Goal: Information Seeking & Learning: Check status

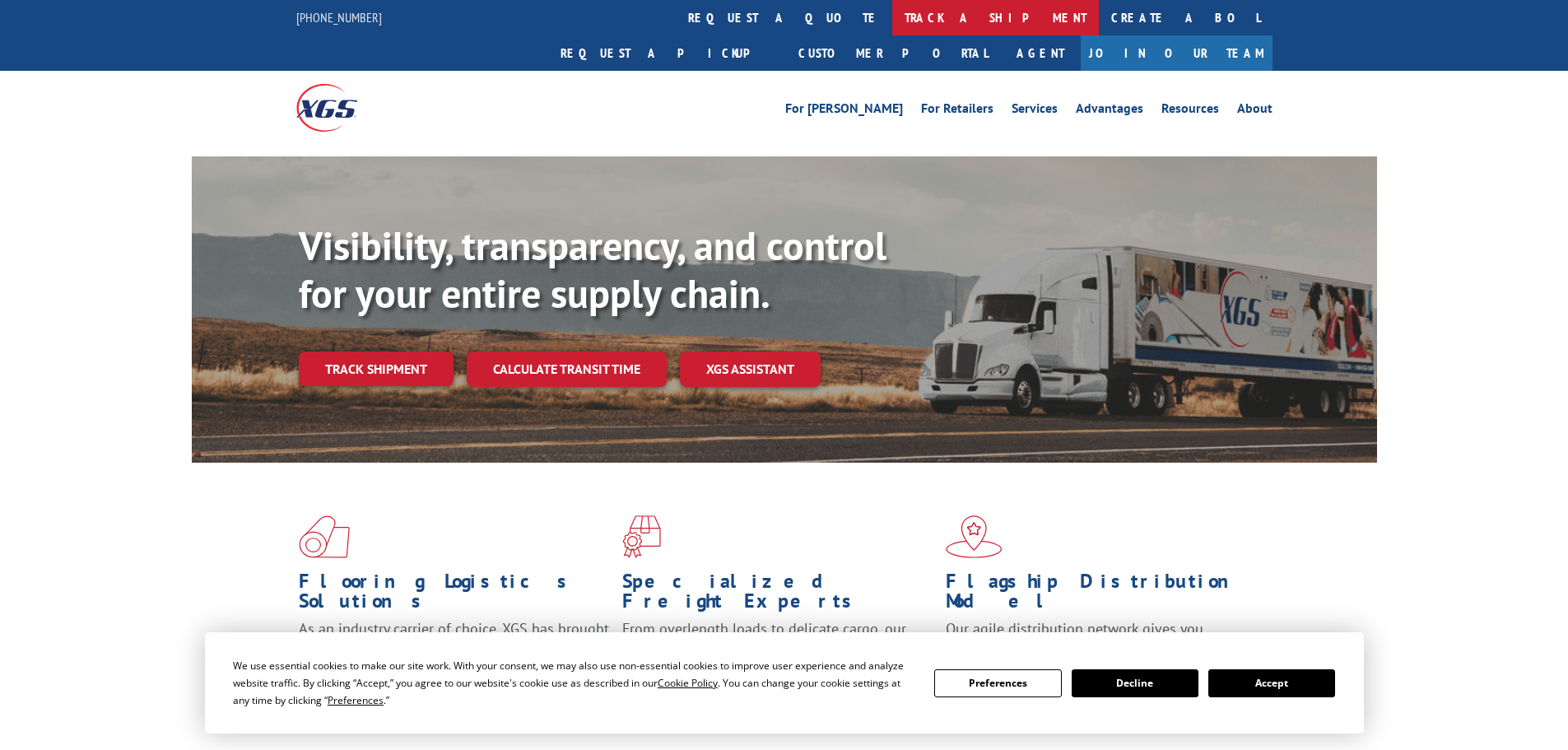
click at [892, 16] on link "track a shipment" at bounding box center [995, 17] width 206 height 35
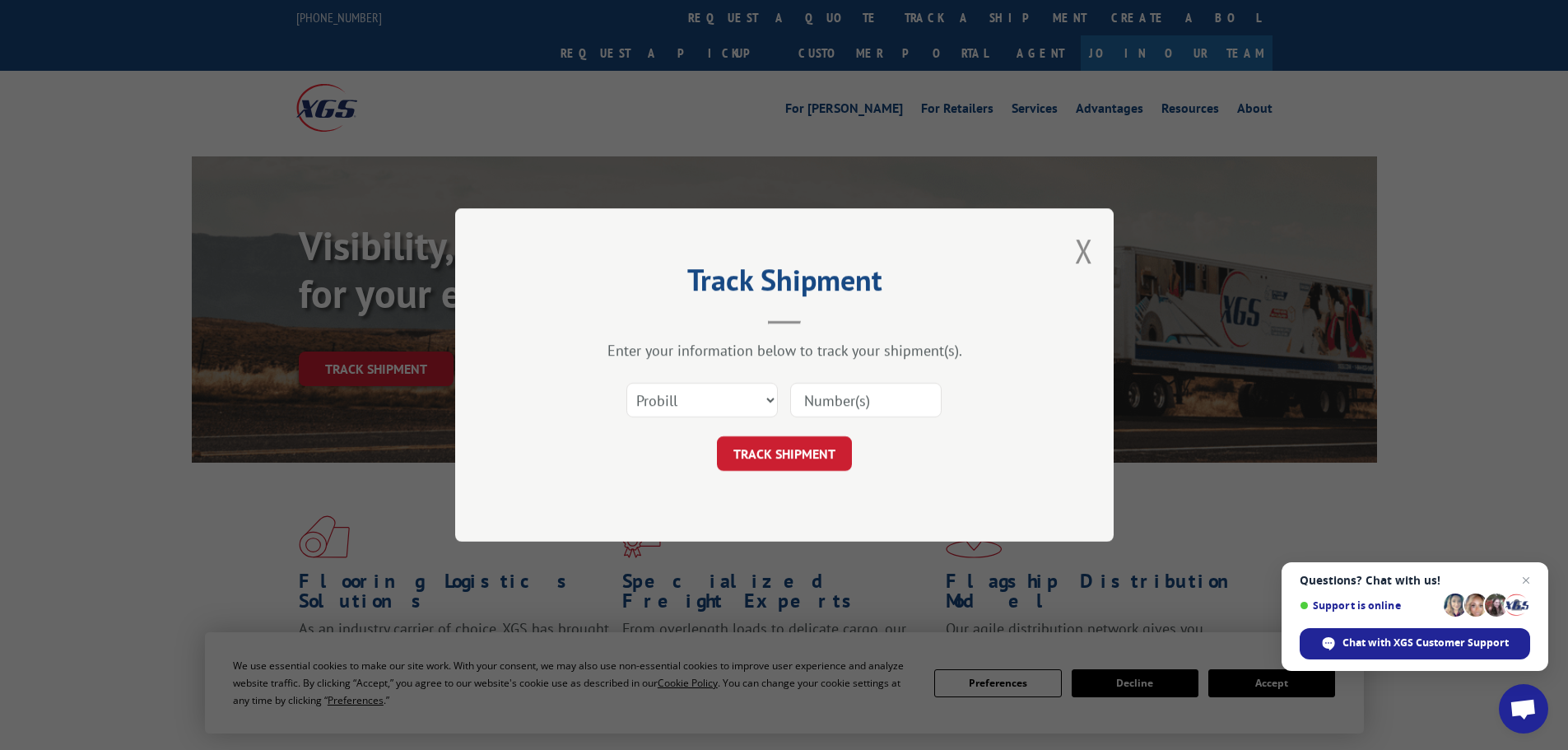
paste input "16999050"
type input "16999050"
click at [782, 454] on button "TRACK SHIPMENT" at bounding box center [784, 454] width 135 height 35
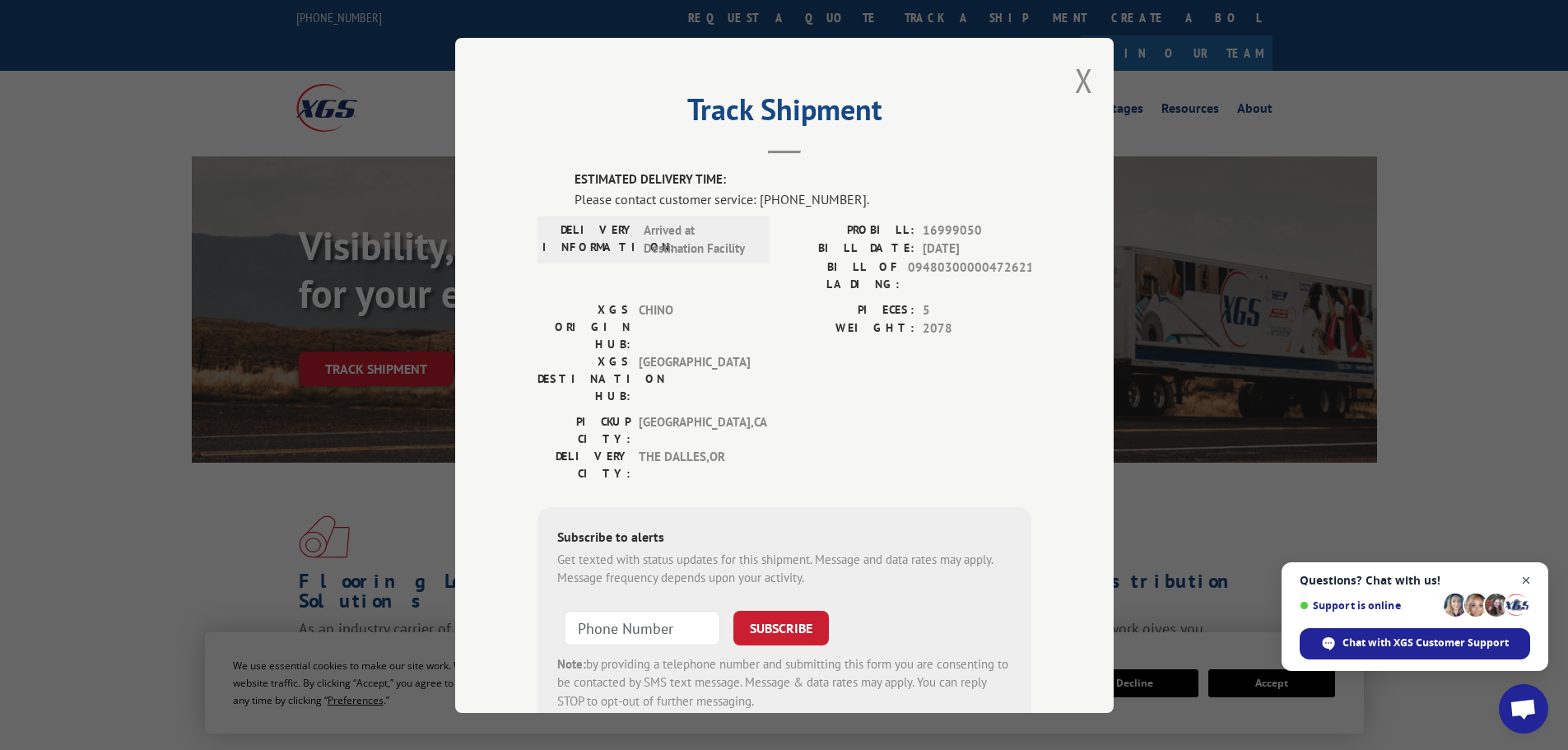
click at [1523, 577] on span "Close chat" at bounding box center [1526, 580] width 21 height 21
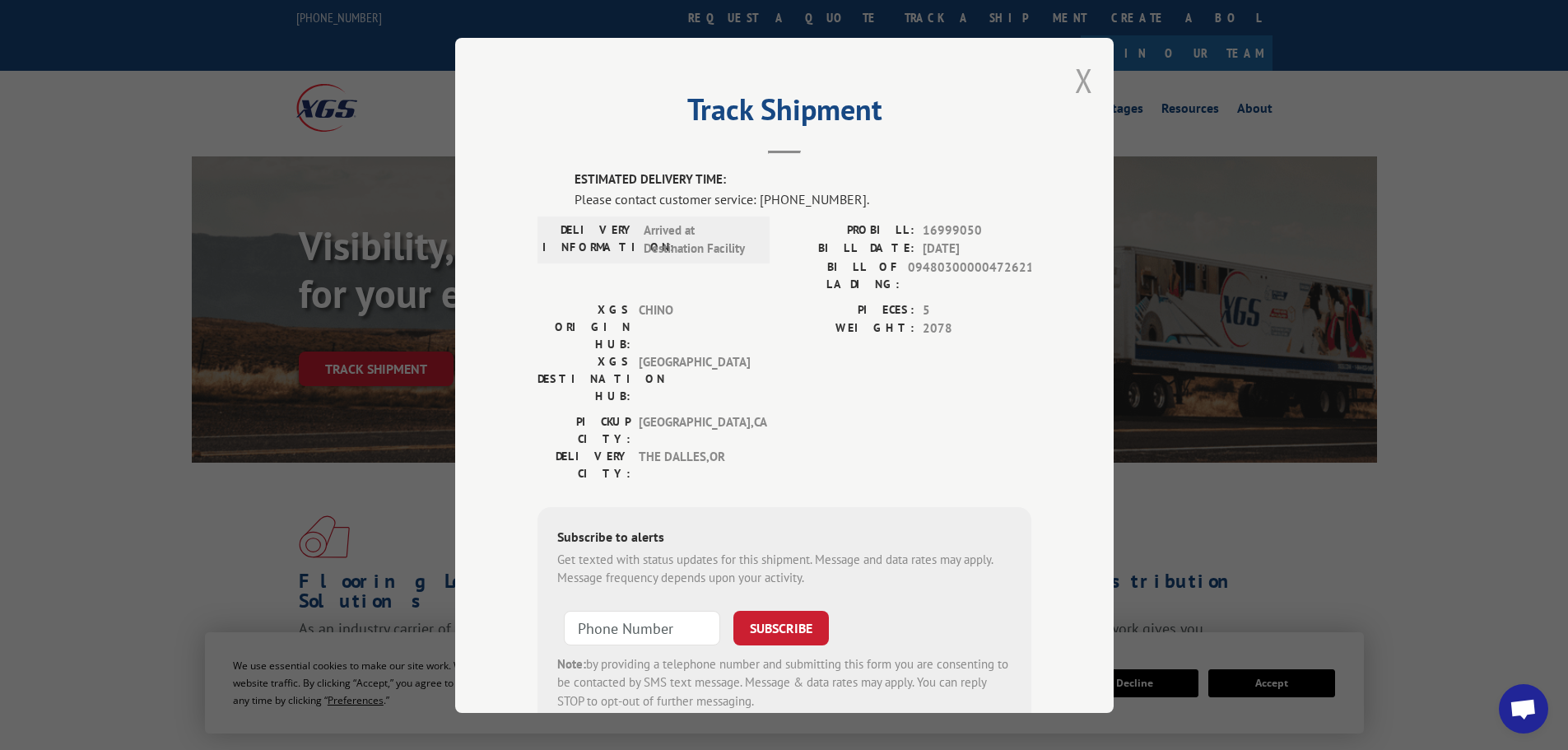
click at [1079, 82] on button "Close modal" at bounding box center [1083, 80] width 18 height 44
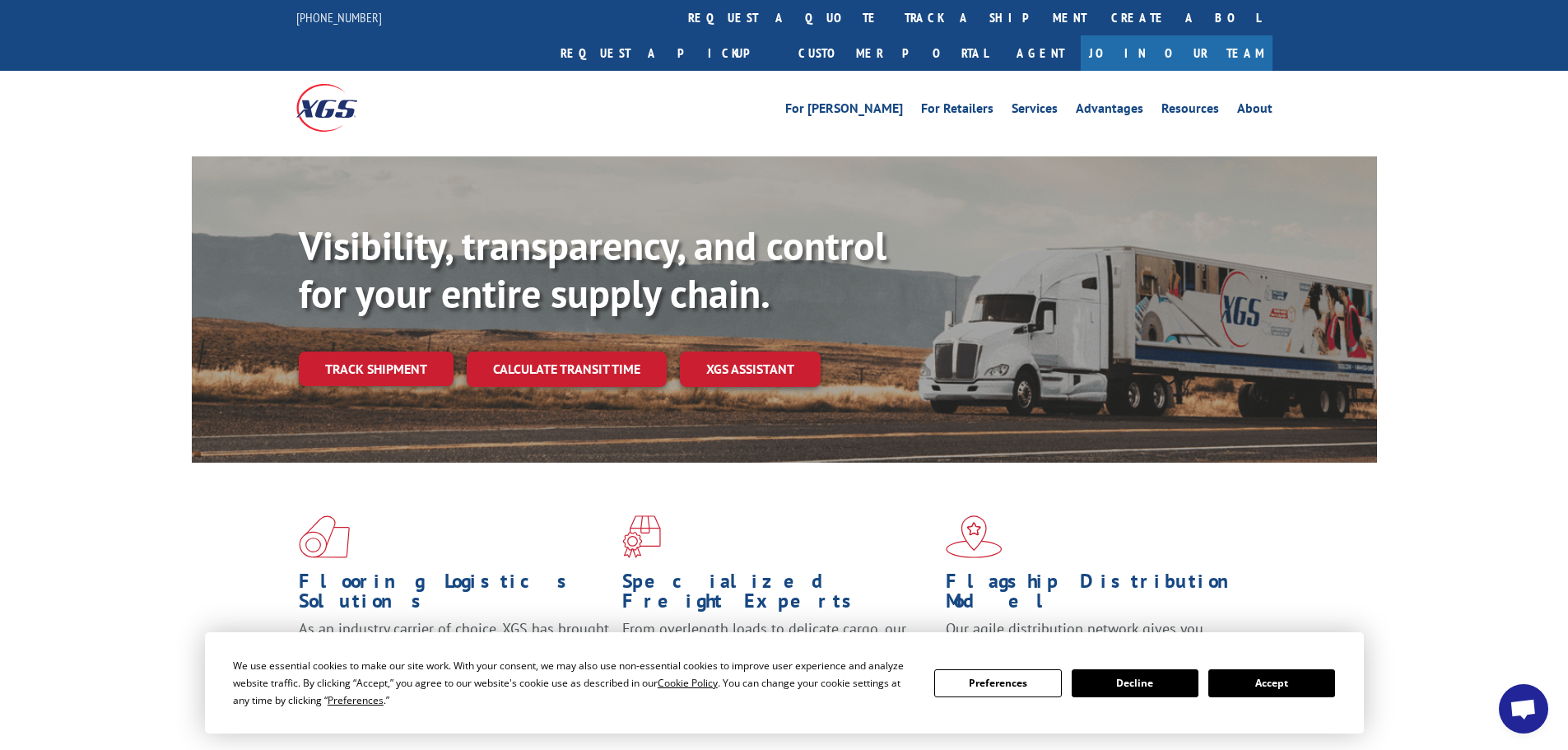
scroll to position [82, 0]
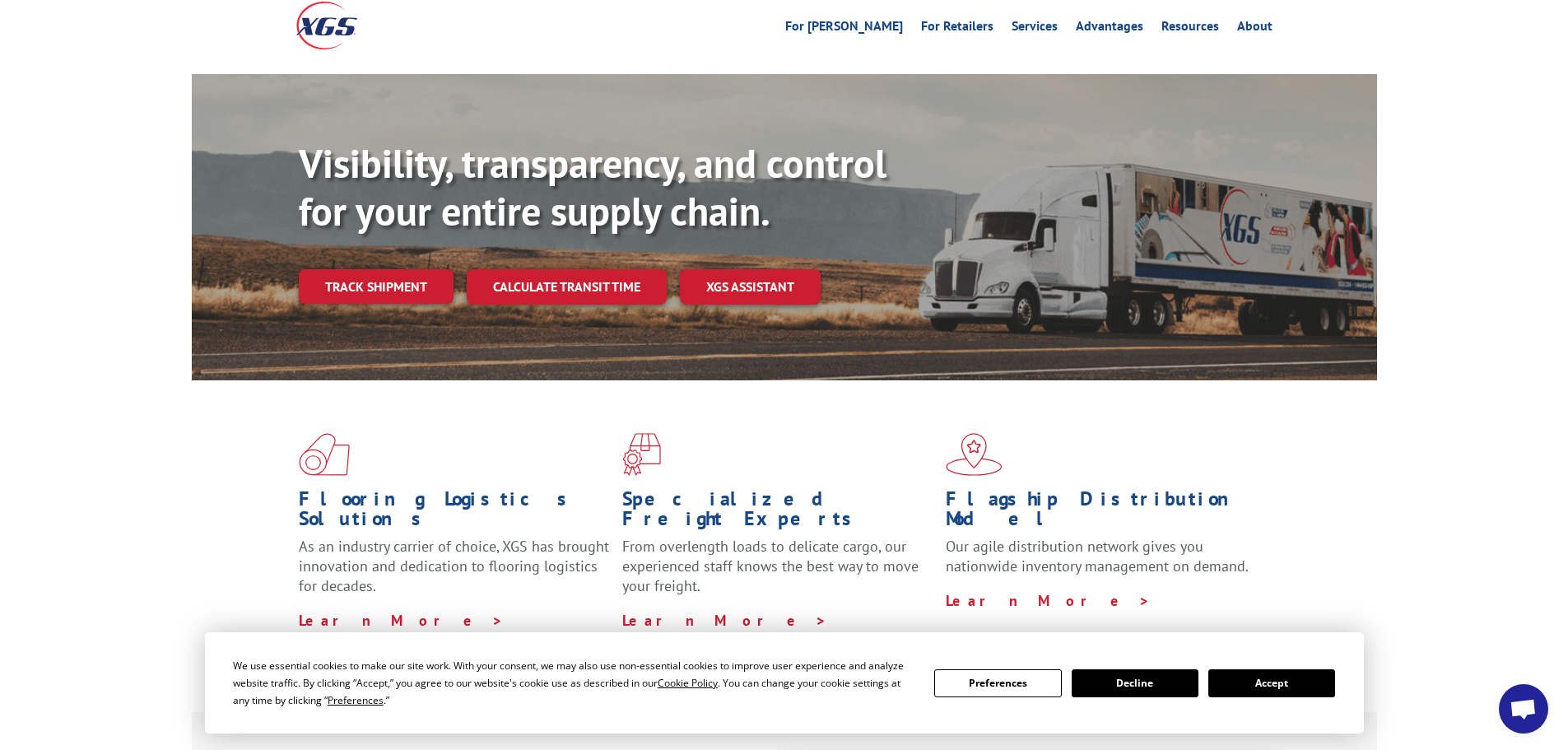
click at [1375, 584] on div "Flooring Logistics Solutions As an industry carrier of choice, XGS has brought …" at bounding box center [785, 531] width 1185 height 302
click at [1270, 685] on button "Accept" at bounding box center [1272, 684] width 127 height 28
